Goal: Check status: Check status

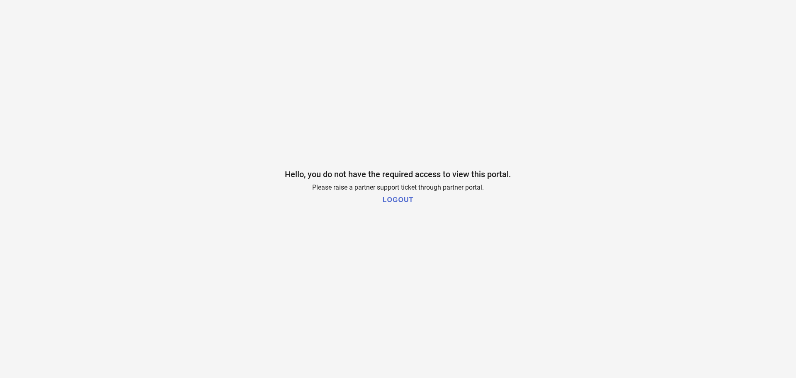
click at [398, 198] on h1 "LOGOUT" at bounding box center [398, 199] width 31 height 7
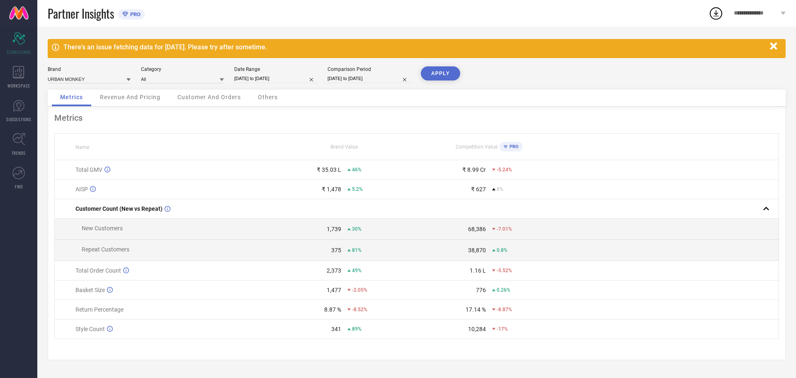
click at [295, 76] on input "[DATE] to [DATE]" at bounding box center [275, 78] width 83 height 9
select select "7"
select select "2025"
select select "8"
select select "2025"
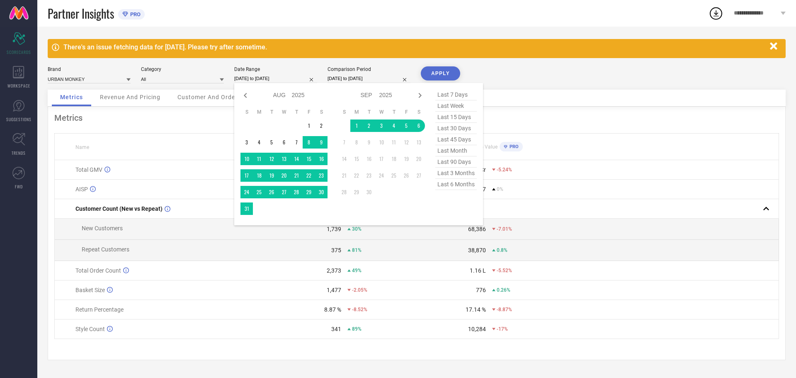
click at [458, 164] on span "last 90 days" at bounding box center [456, 161] width 41 height 11
type input "[DATE] to [DATE]"
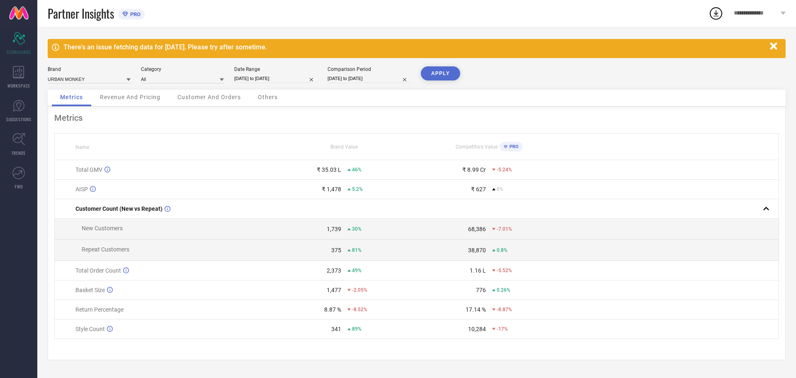
click at [440, 70] on button "APPLY" at bounding box center [440, 73] width 39 height 14
click at [135, 102] on div "Revenue And Pricing" at bounding box center [130, 98] width 77 height 17
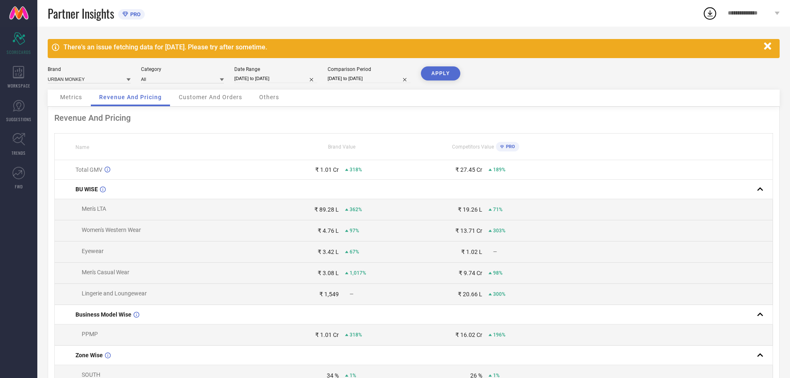
click at [208, 101] on div "Customer And Orders" at bounding box center [210, 98] width 80 height 17
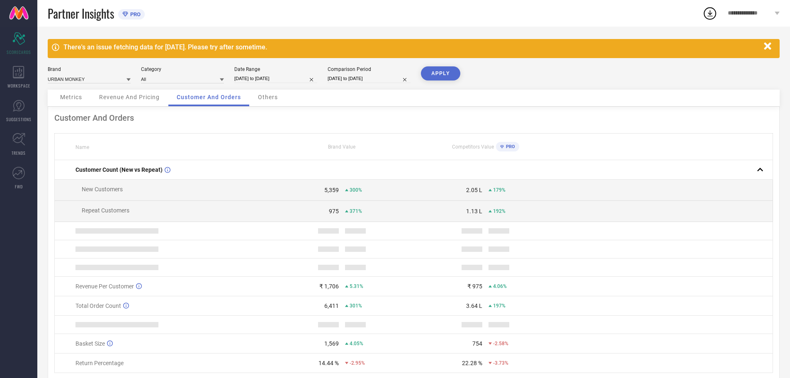
click at [270, 102] on div "Others" at bounding box center [268, 98] width 37 height 17
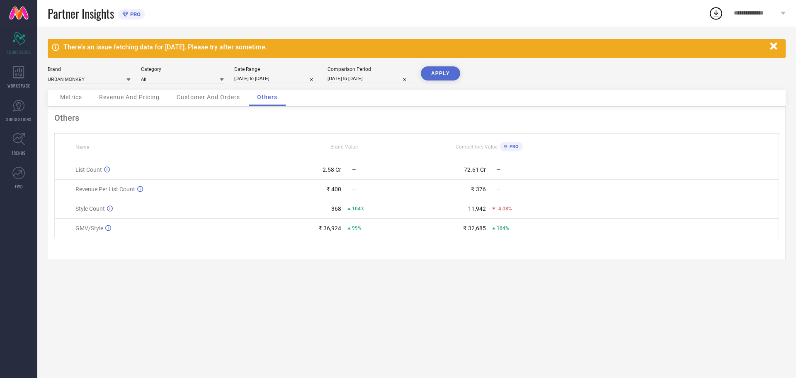
click at [226, 94] on span "Customer And Orders" at bounding box center [208, 97] width 63 height 7
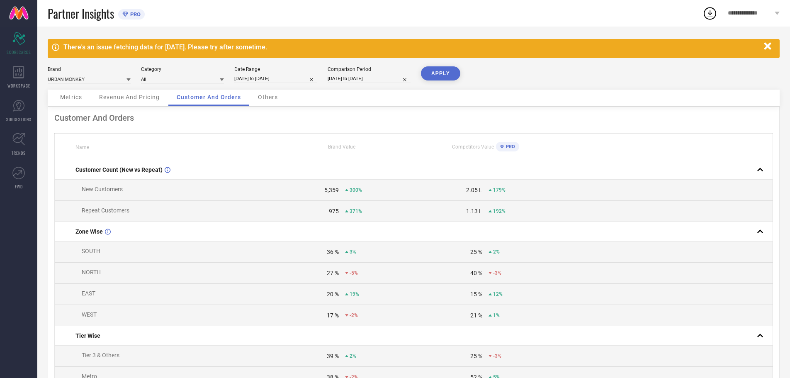
click at [168, 99] on div "Revenue And Pricing" at bounding box center [129, 98] width 77 height 17
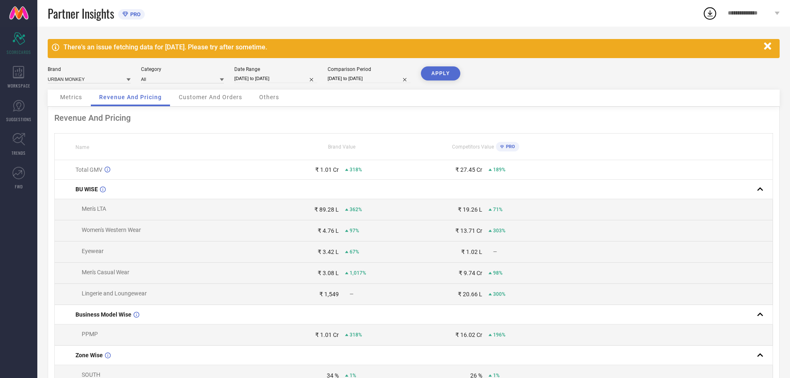
click at [75, 99] on span "Metrics" at bounding box center [71, 97] width 22 height 7
